Goal: Information Seeking & Learning: Learn about a topic

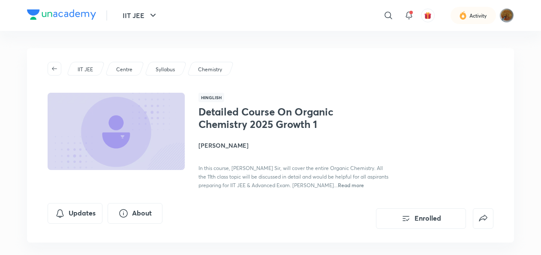
drag, startPoint x: 0, startPoint y: 0, endPoint x: 87, endPoint y: 67, distance: 109.5
click at [87, 67] on p "IIT JEE" at bounding box center [85, 70] width 15 height 8
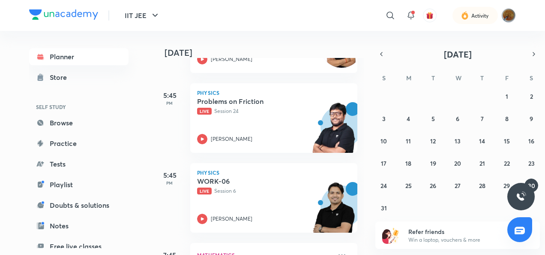
scroll to position [1688, 0]
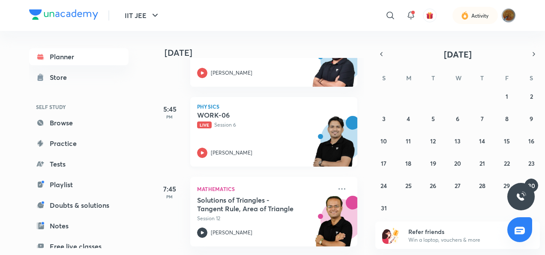
click at [200, 146] on div "WORK-06 Live Session 6 [PERSON_NAME]" at bounding box center [264, 134] width 135 height 47
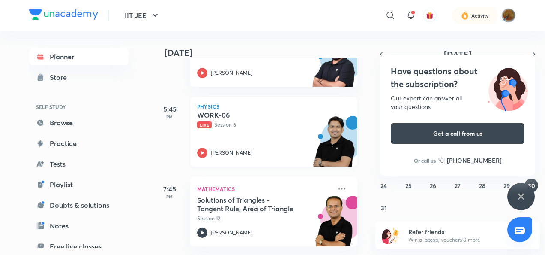
click at [205, 155] on icon at bounding box center [202, 153] width 10 height 10
